Goal: Task Accomplishment & Management: Manage account settings

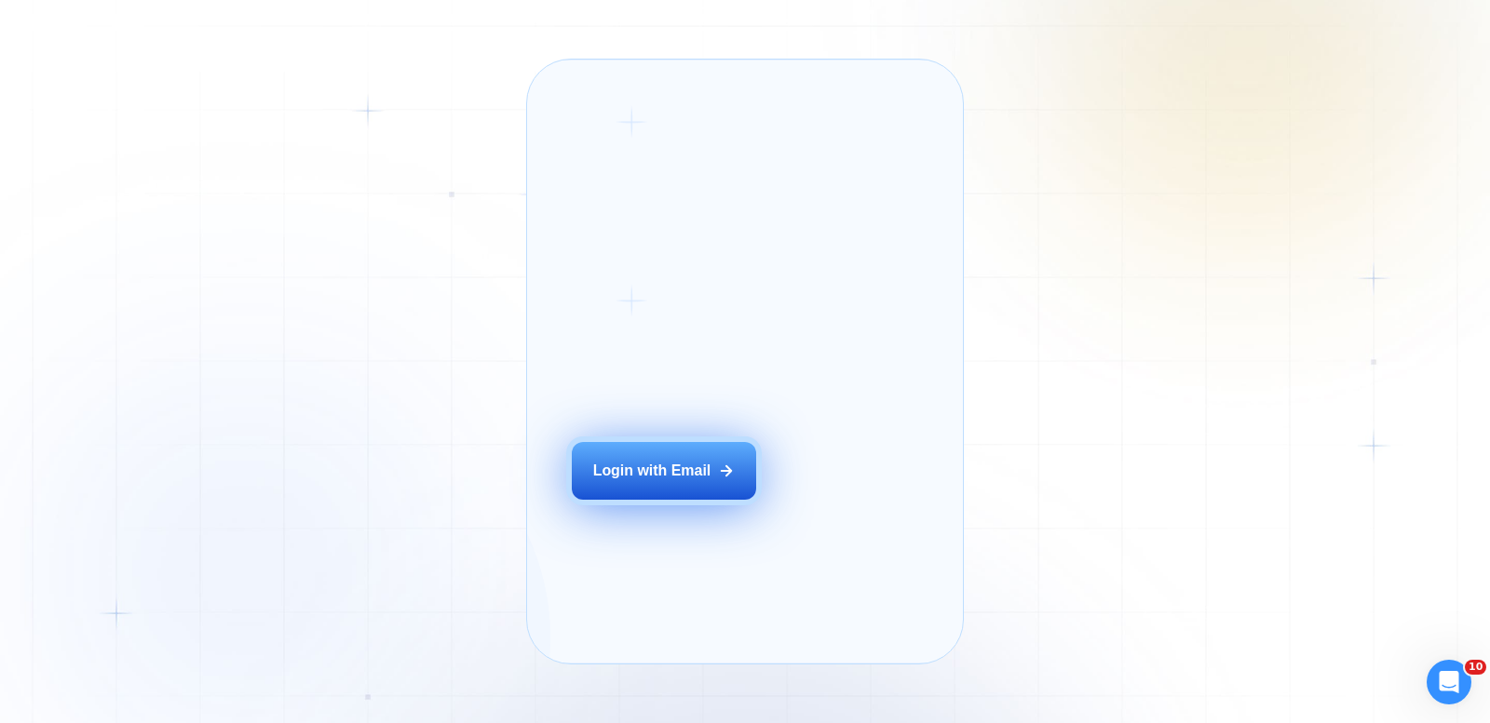
click at [671, 500] on button "Login with Email" at bounding box center [664, 471] width 184 height 58
